Goal: Navigation & Orientation: Find specific page/section

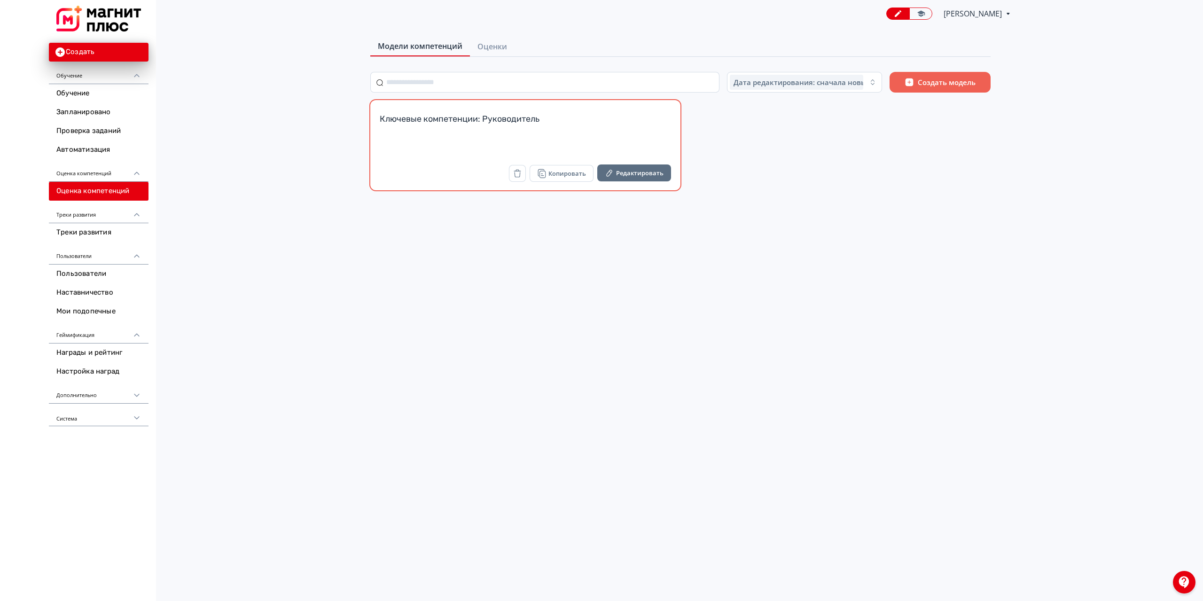
click at [450, 142] on div "Ключевые компетенции: Руководитель" at bounding box center [525, 136] width 291 height 46
click at [498, 44] on span "Оценки" at bounding box center [493, 46] width 30 height 11
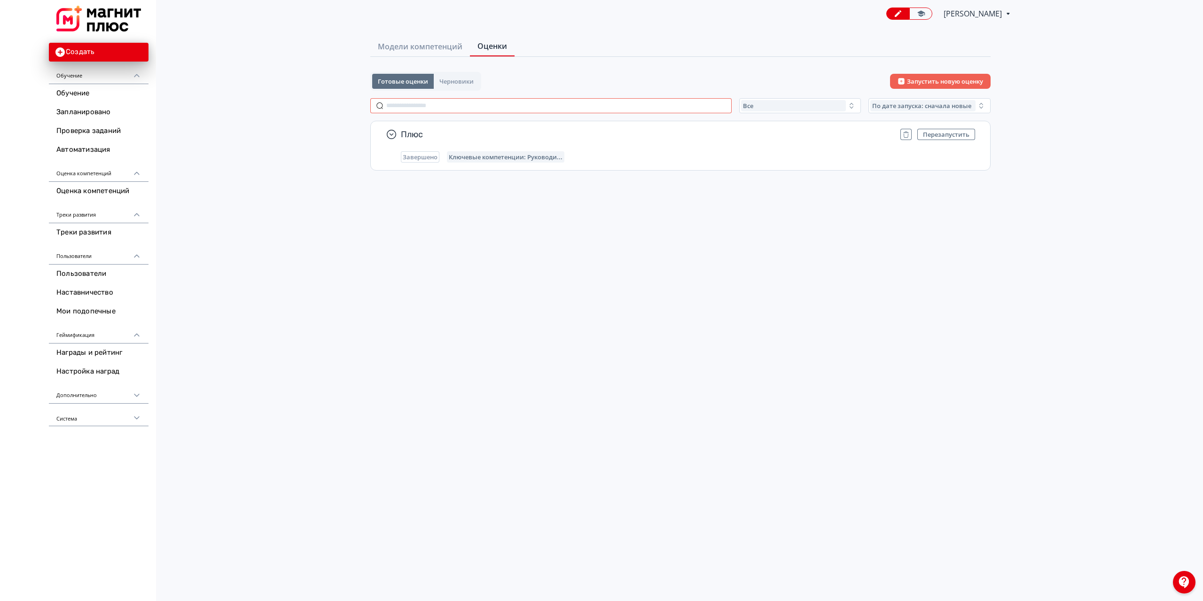
drag, startPoint x: 433, startPoint y: 49, endPoint x: 568, endPoint y: 105, distance: 146.7
click at [568, 105] on div "Модели компетенций Оценки Готовые оценки Черновики Запустить новую оценку Все П…" at bounding box center [680, 156] width 681 height 239
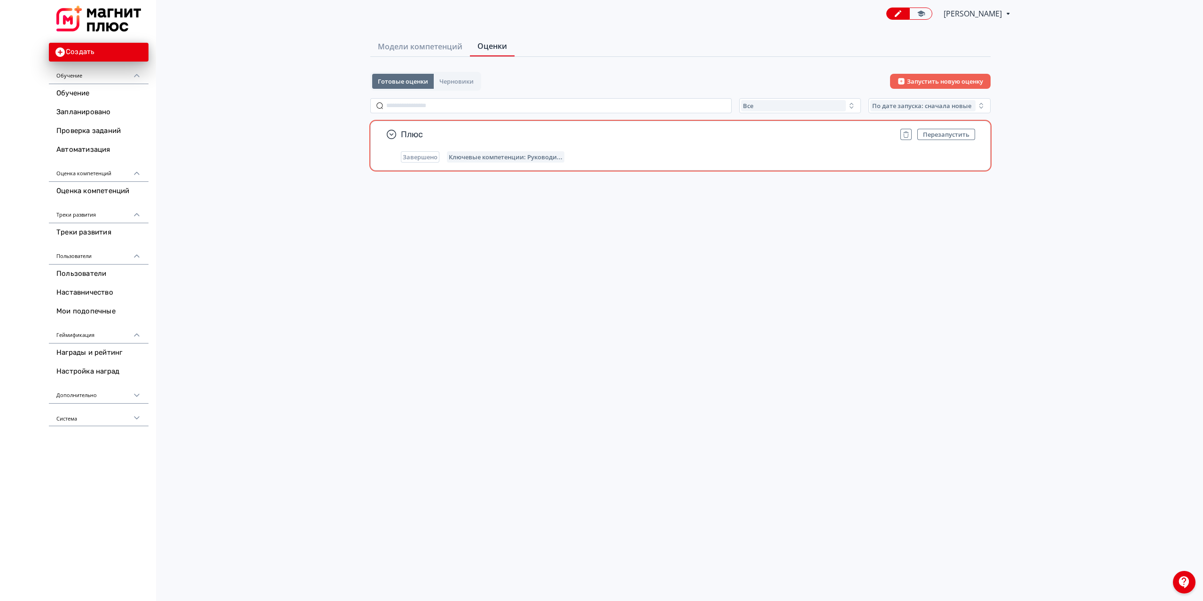
click at [456, 130] on span "Плюс" at bounding box center [647, 134] width 492 height 11
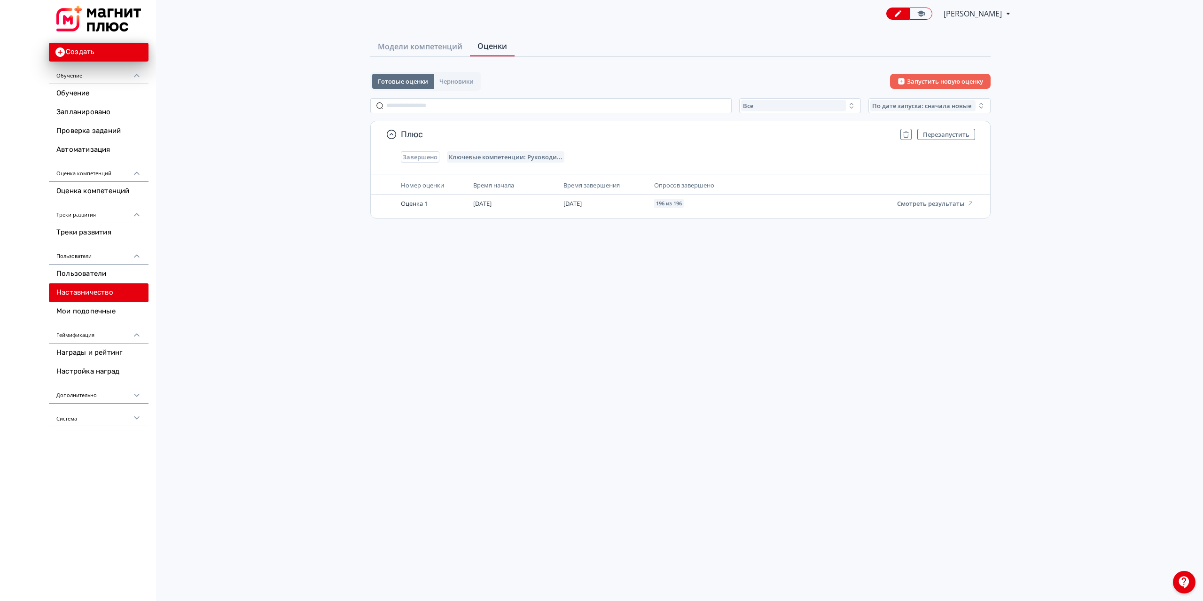
click at [110, 288] on link "Наставничество" at bounding box center [99, 292] width 100 height 19
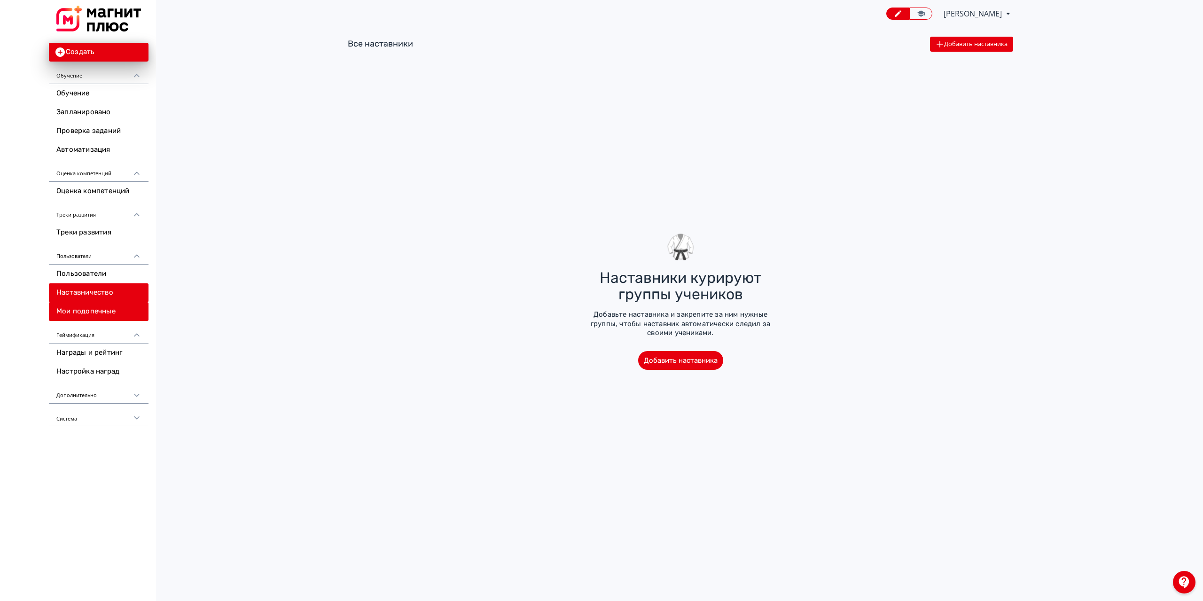
click at [111, 308] on link "Мои подопечные" at bounding box center [99, 311] width 100 height 19
click at [96, 352] on link "Награды и рейтинг" at bounding box center [99, 353] width 100 height 19
